Goal: Communication & Community: Connect with others

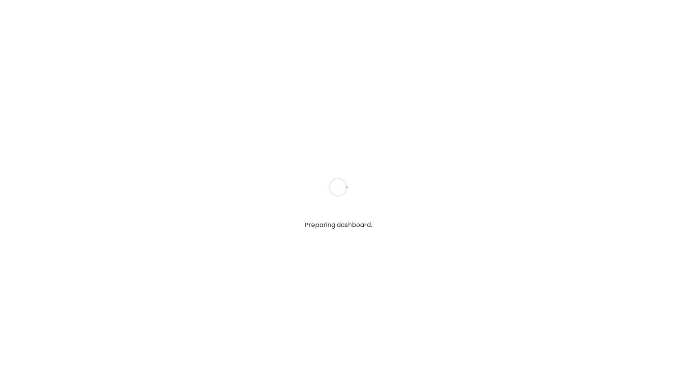
type input "**********"
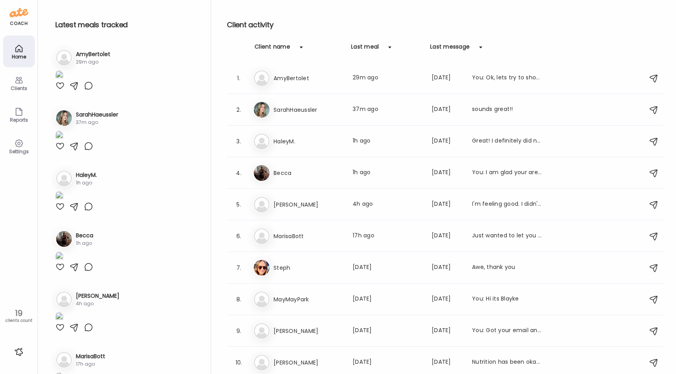
click at [17, 141] on icon at bounding box center [18, 143] width 9 height 9
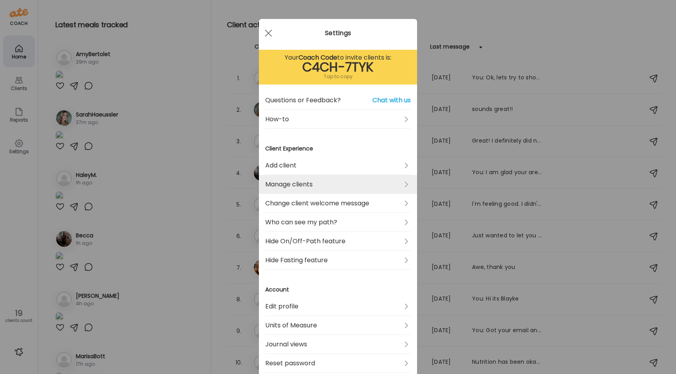
scroll to position [11, 0]
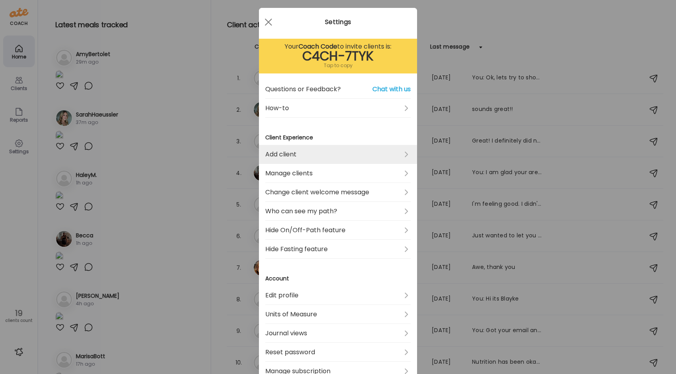
click at [316, 159] on link "Add client" at bounding box center [337, 154] width 145 height 19
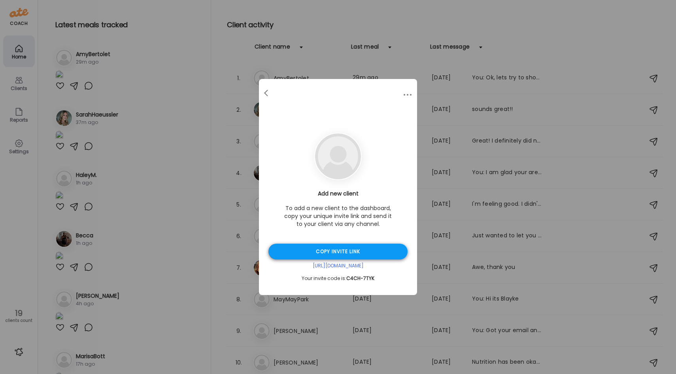
click at [328, 252] on div "Copy invite link" at bounding box center [337, 252] width 139 height 16
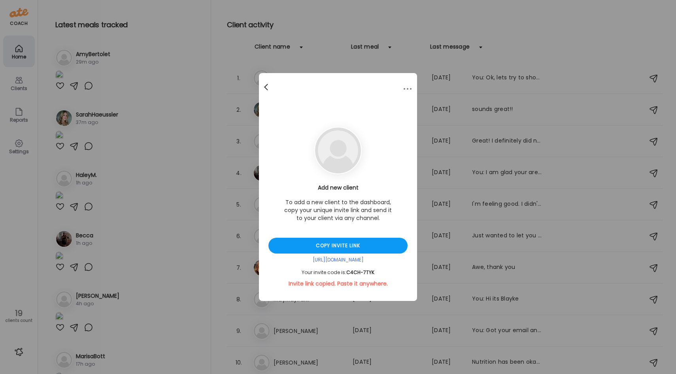
click at [266, 84] on div at bounding box center [267, 87] width 16 height 16
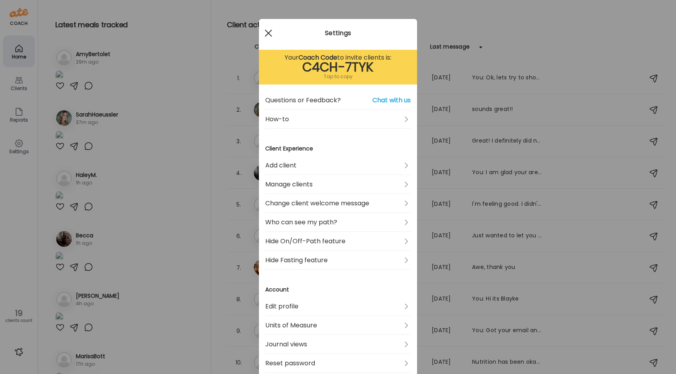
click at [266, 30] on div at bounding box center [268, 33] width 16 height 16
